Goal: Find specific page/section

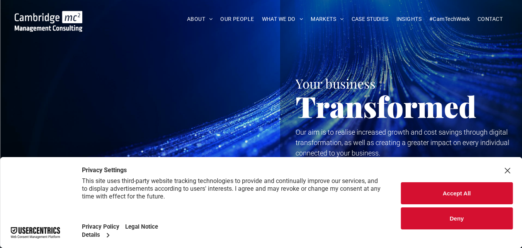
click at [437, 189] on button "Accept All" at bounding box center [457, 193] width 112 height 22
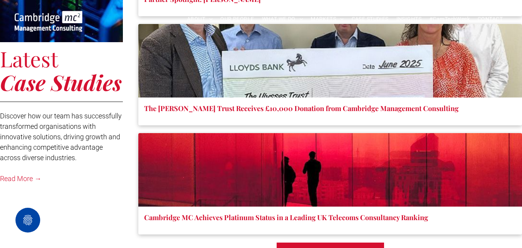
scroll to position [1918, 0]
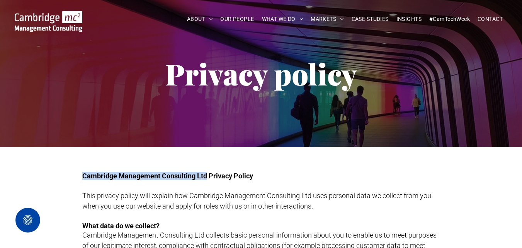
drag, startPoint x: 206, startPoint y: 175, endPoint x: 82, endPoint y: 178, distance: 124.4
click at [82, 178] on span "Cambridge Management Consulting Ltd Privacy Policy" at bounding box center [167, 176] width 171 height 8
copy span "Cambridge Management Consulting Ltd"
